Goal: Information Seeking & Learning: Learn about a topic

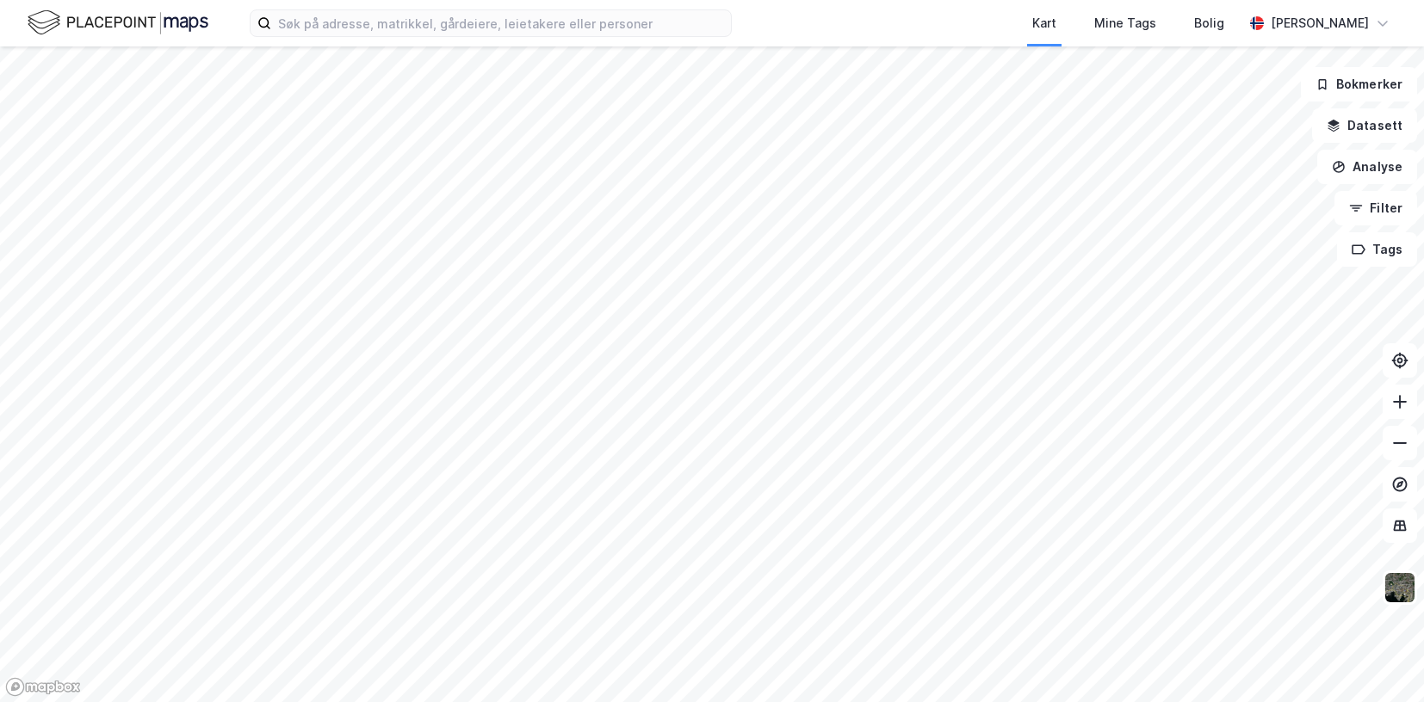
click at [780, 40] on div "Kart Mine Tags Bolig [PERSON_NAME] Bokmerker Datasett Analyse Filter Tags" at bounding box center [712, 351] width 1424 height 702
